Goal: Task Accomplishment & Management: Use online tool/utility

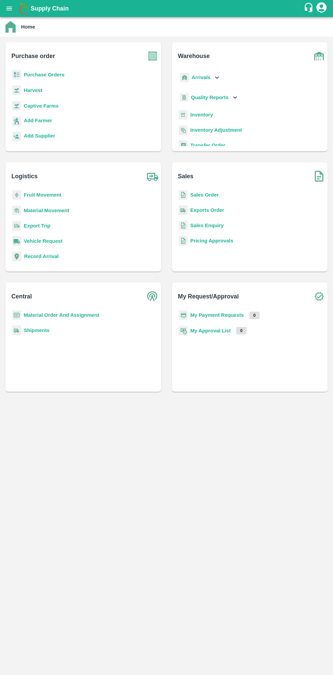
click at [46, 75] on b "Purchase Orders" at bounding box center [44, 74] width 41 height 5
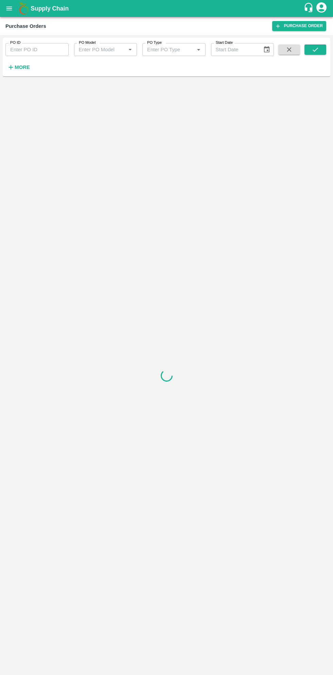
click at [28, 69] on strong "More" at bounding box center [22, 67] width 15 height 5
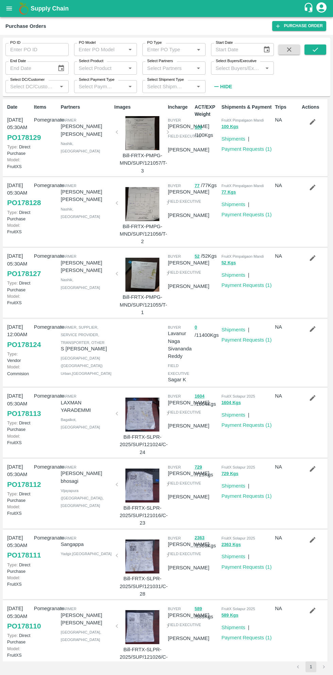
click at [169, 79] on label "Select Shipment Type" at bounding box center [165, 79] width 37 height 5
click at [169, 82] on input "Select Shipment Type" at bounding box center [163, 86] width 39 height 9
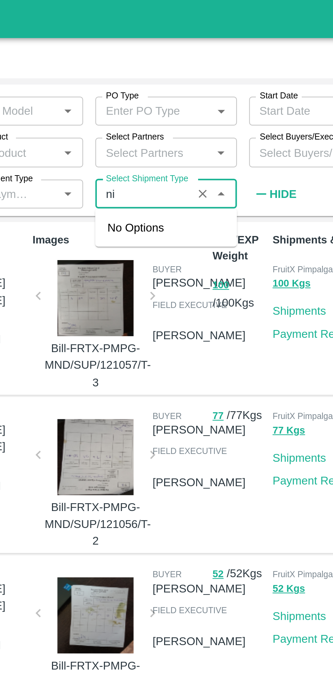
type input "n"
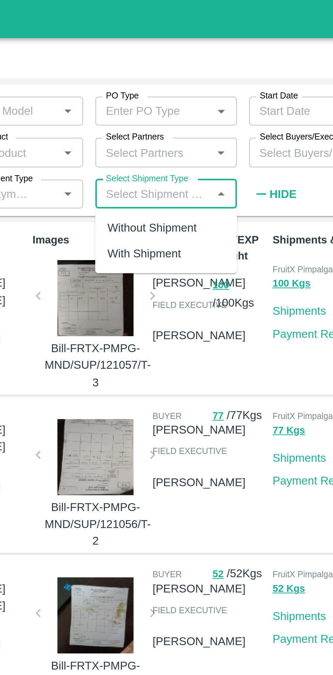
click at [181, 66] on input "Select Partners" at bounding box center [168, 68] width 48 height 9
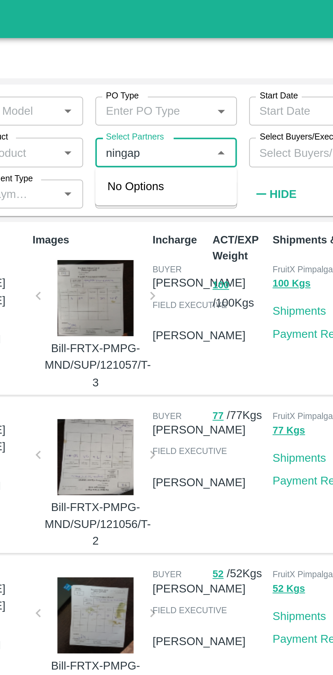
type input "ningapp"
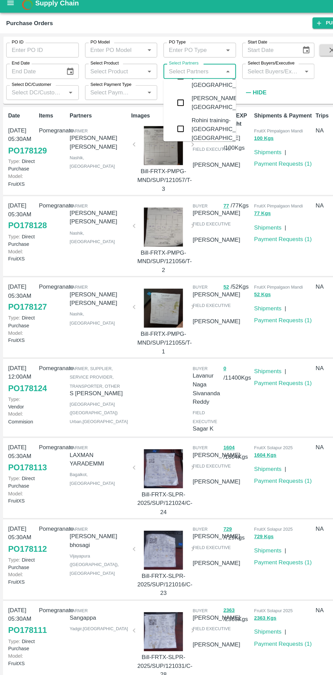
scroll to position [480, 0]
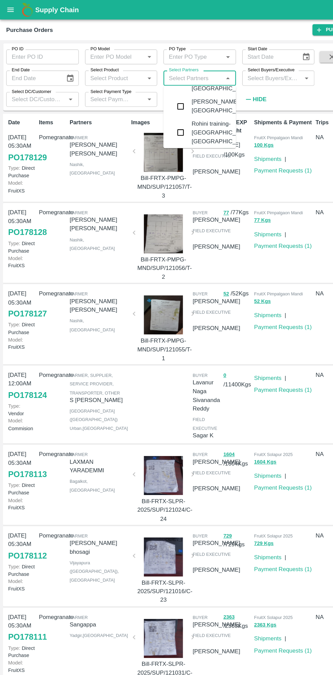
click at [177, 66] on input "Select Partners" at bounding box center [168, 68] width 48 height 9
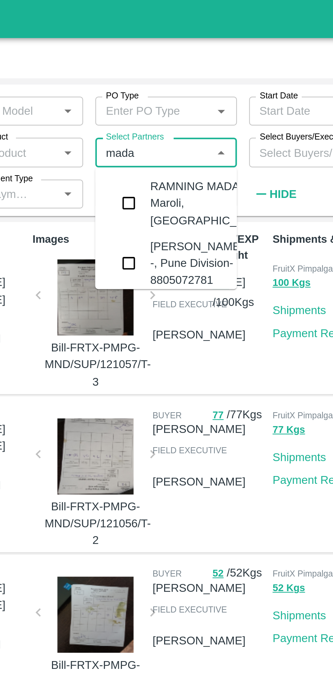
type input "mada"
type input "m"
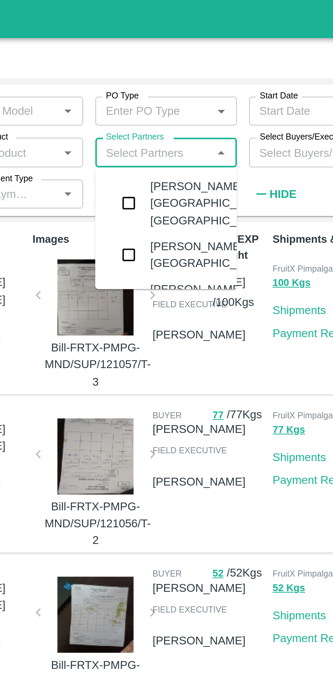
click at [207, 170] on div "ACT/EXP Weight 100 / 100 Kgs" at bounding box center [205, 138] width 27 height 74
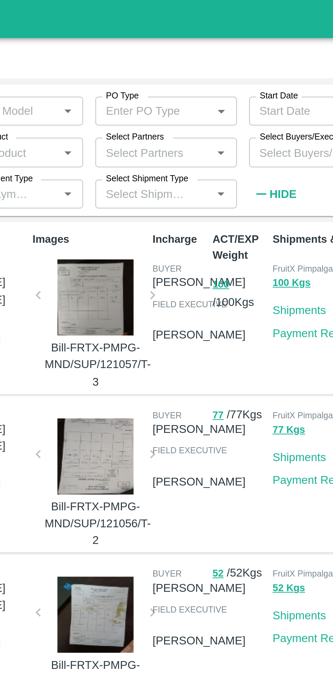
click at [176, 69] on input "Select Partners" at bounding box center [168, 68] width 48 height 9
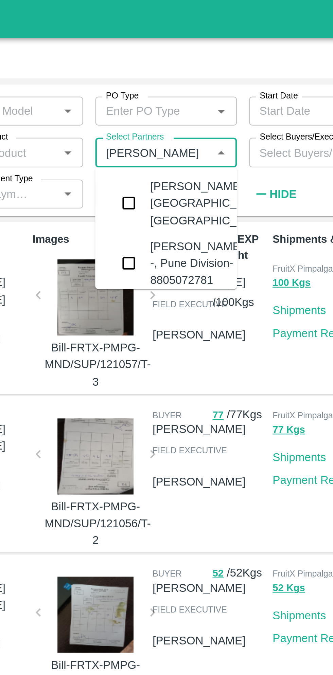
type input "[PERSON_NAME]"
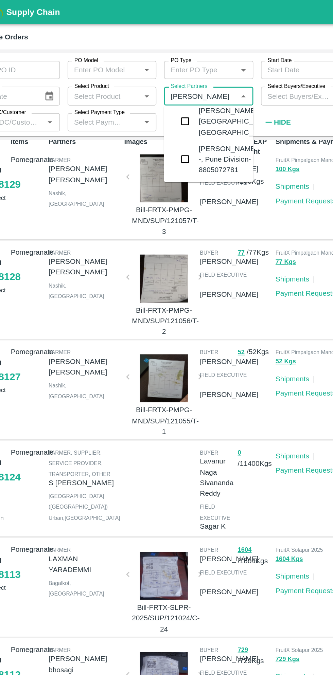
scroll to position [42, 0]
click at [160, 106] on input "checkbox" at bounding box center [157, 113] width 14 height 14
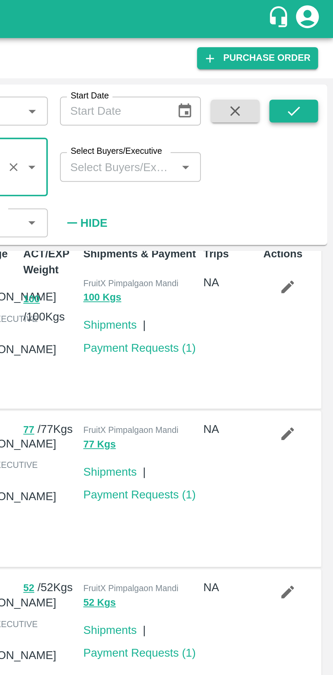
click at [318, 54] on button "submit" at bounding box center [315, 49] width 22 height 10
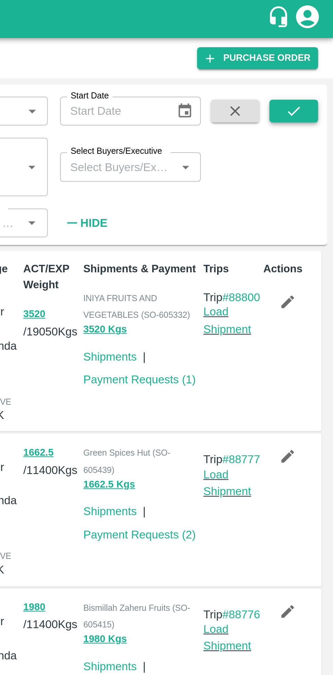
click at [312, 51] on icon "submit" at bounding box center [314, 49] width 7 height 7
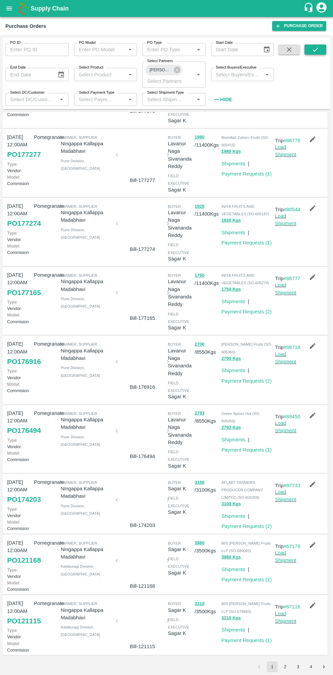
scroll to position [0, 0]
